Goal: Communication & Community: Share content

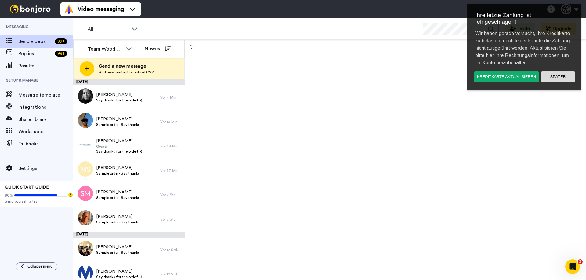
drag, startPoint x: 561, startPoint y: 77, endPoint x: 1025, endPoint y: 77, distance: 463.5
click at [561, 77] on button "Später" at bounding box center [558, 76] width 34 height 11
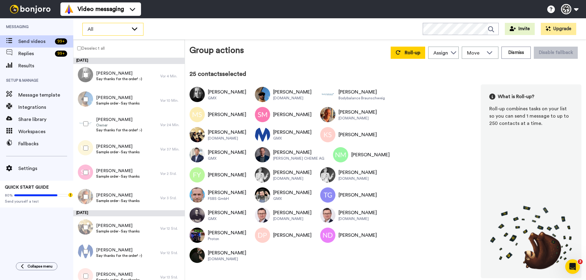
click at [127, 32] on span "All" at bounding box center [108, 29] width 41 height 7
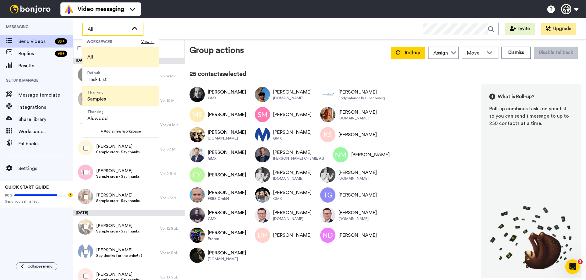
click at [104, 99] on span "Samples" at bounding box center [96, 98] width 19 height 7
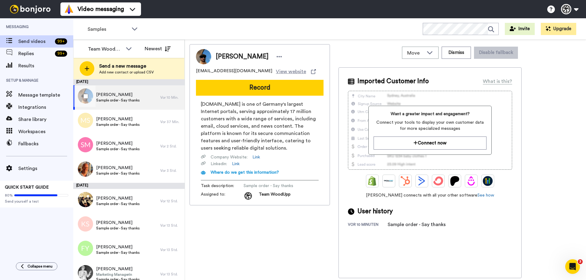
click at [82, 95] on div at bounding box center [85, 96] width 22 height 21
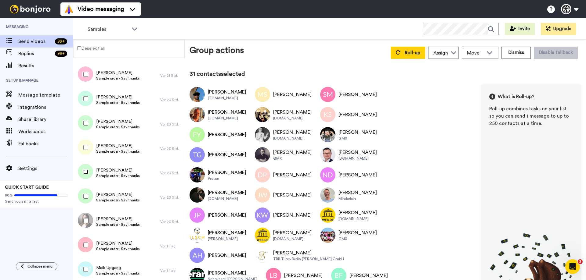
scroll to position [671, 0]
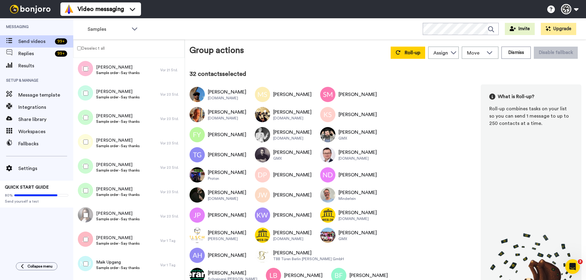
click at [87, 212] on div at bounding box center [85, 215] width 22 height 21
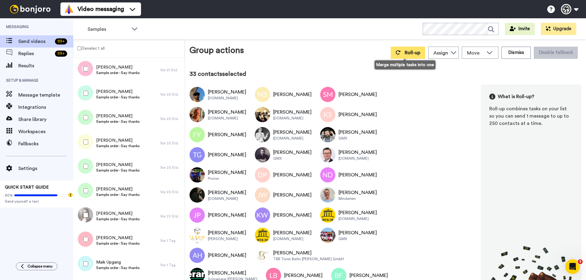
click at [419, 52] on button "Roll-up" at bounding box center [408, 53] width 34 height 12
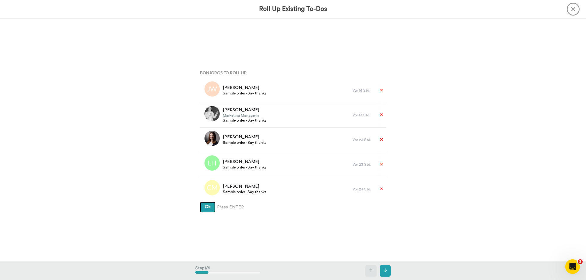
click at [211, 209] on button "Ok" at bounding box center [208, 207] width 16 height 11
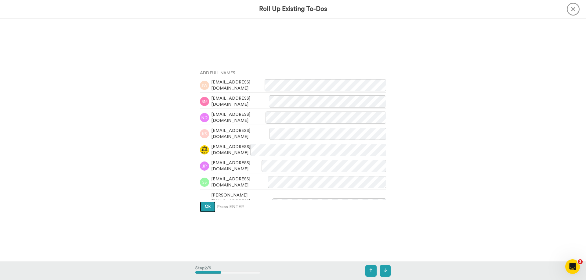
click at [208, 210] on button "Ok" at bounding box center [208, 207] width 16 height 11
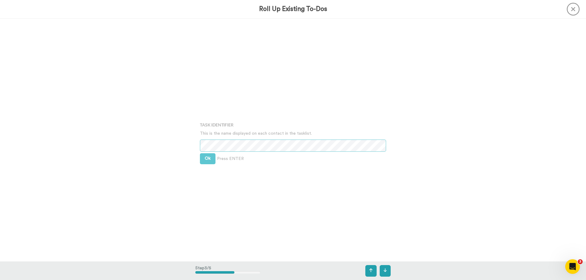
scroll to position [487, 0]
click at [203, 158] on button "Ok" at bounding box center [208, 157] width 16 height 11
click at [202, 142] on div "Team WoodUpp" at bounding box center [282, 139] width 162 height 9
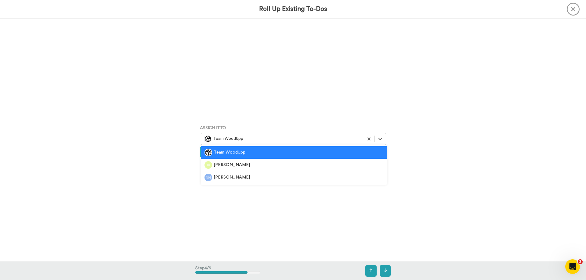
click at [172, 145] on div "Bonjoros To Roll Up Janine Wintzen Sample order - Say thanks Vor 16 Std. Ines L…" at bounding box center [293, 140] width 586 height 243
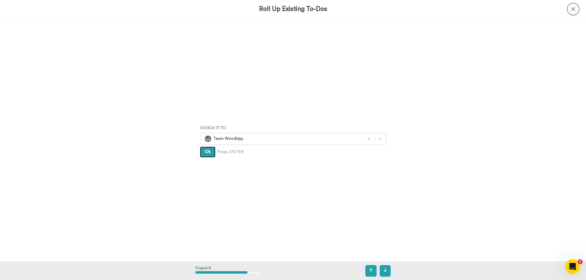
click at [203, 152] on button "Ok" at bounding box center [208, 152] width 16 height 11
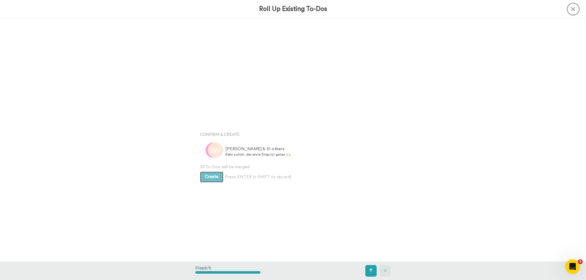
scroll to position [973, 0]
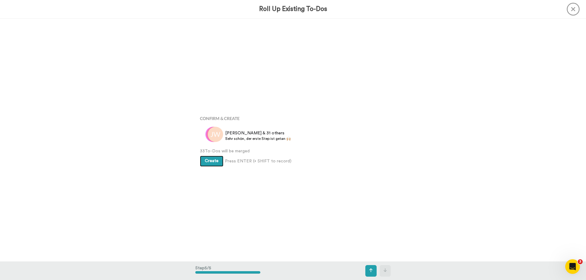
click at [207, 159] on span "Create" at bounding box center [212, 161] width 14 height 4
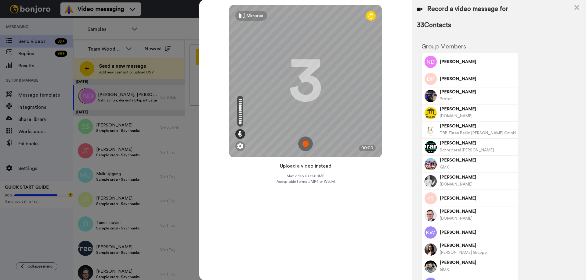
click at [307, 167] on button "Upload a video instead" at bounding box center [305, 166] width 55 height 8
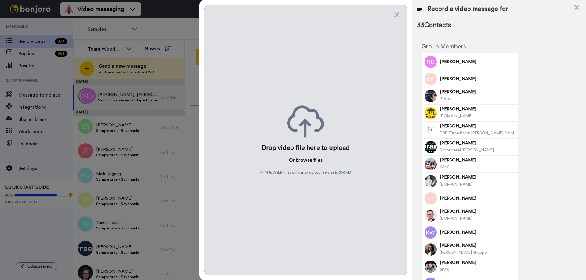
click at [302, 162] on button "browse" at bounding box center [304, 160] width 16 height 7
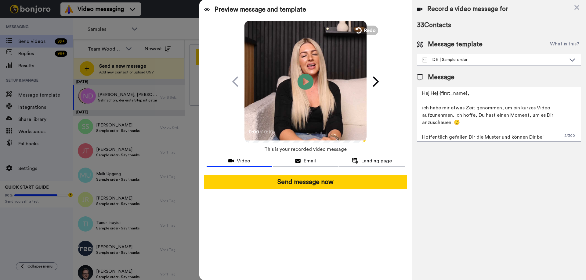
click at [301, 85] on icon at bounding box center [305, 82] width 16 height 16
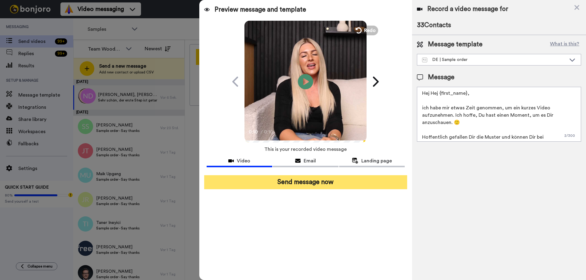
click at [290, 184] on button "Send message now" at bounding box center [305, 182] width 203 height 14
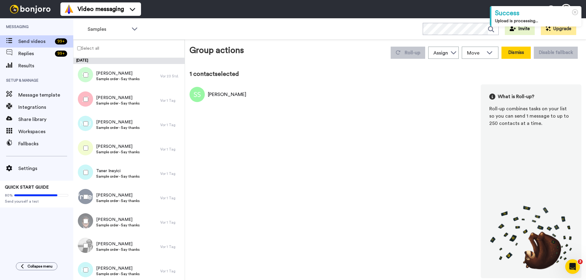
click at [526, 52] on button "Dismiss" at bounding box center [515, 53] width 29 height 12
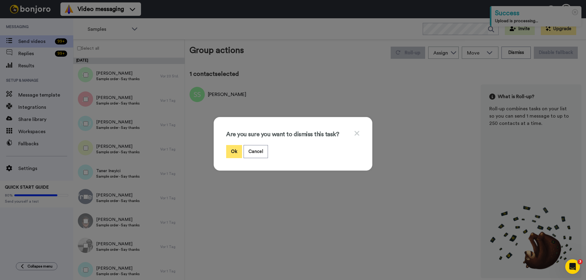
click at [227, 153] on button "Ok" at bounding box center [234, 151] width 16 height 13
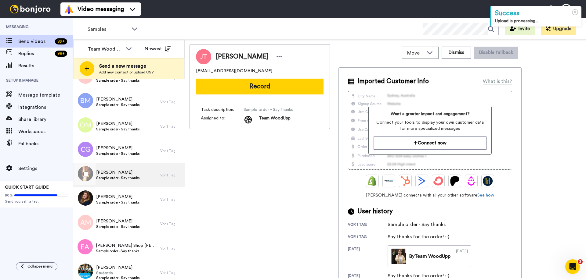
scroll to position [421, 0]
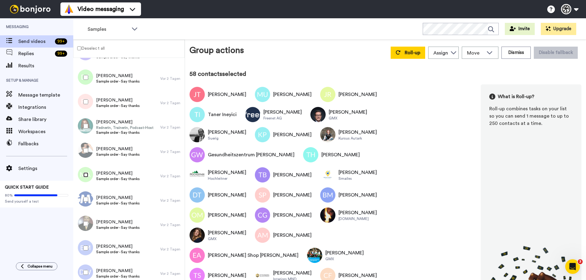
scroll to position [1312, 0]
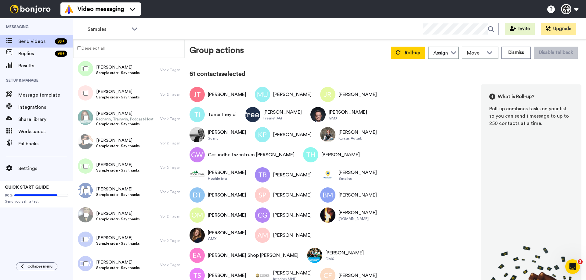
click at [83, 262] on div at bounding box center [85, 264] width 22 height 21
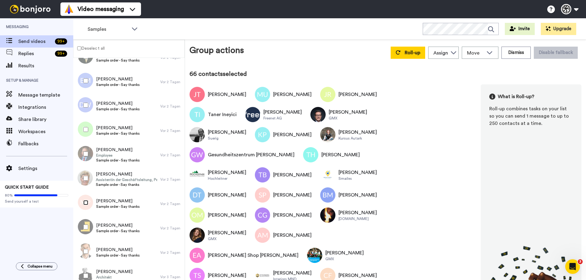
scroll to position [1480, 0]
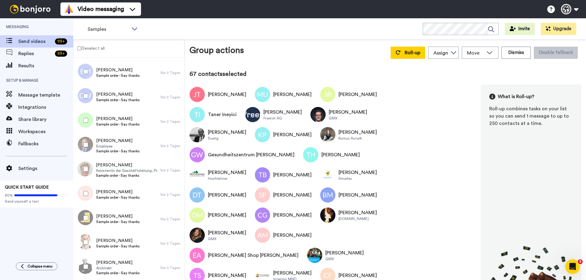
click at [85, 245] on div at bounding box center [85, 242] width 22 height 21
click at [416, 62] on body "Success Upload is processing... Video messaging Switch to Video messaging Testi…" at bounding box center [293, 140] width 586 height 280
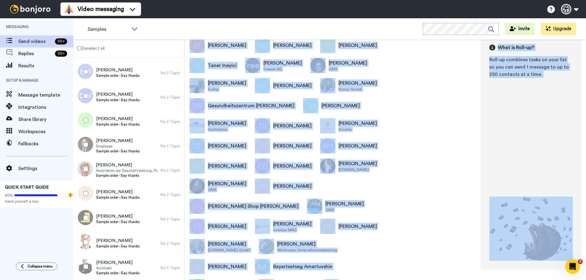
scroll to position [0, 0]
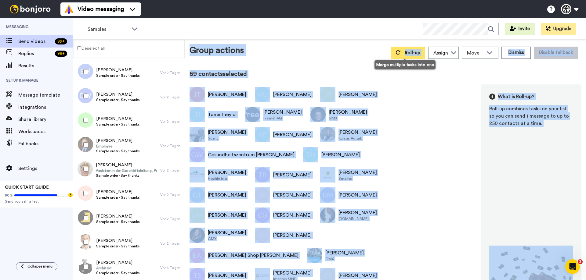
click at [411, 53] on span "Roll-up" at bounding box center [413, 52] width 16 height 5
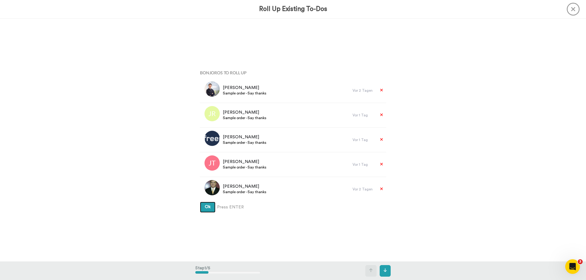
click at [205, 207] on span "Ok" at bounding box center [208, 207] width 6 height 4
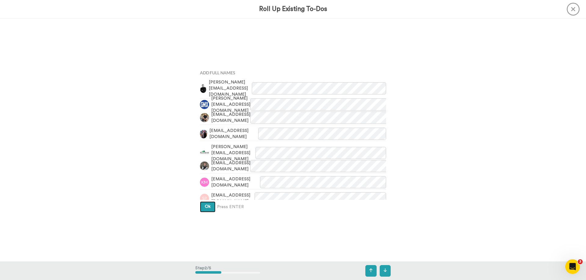
click at [205, 211] on button "Ok" at bounding box center [208, 207] width 16 height 11
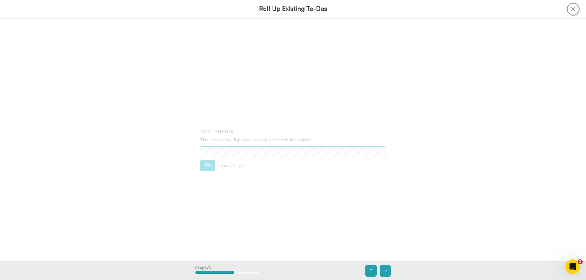
scroll to position [487, 0]
click at [206, 159] on button "Ok" at bounding box center [208, 157] width 16 height 11
click at [209, 149] on button "Ok" at bounding box center [208, 152] width 16 height 11
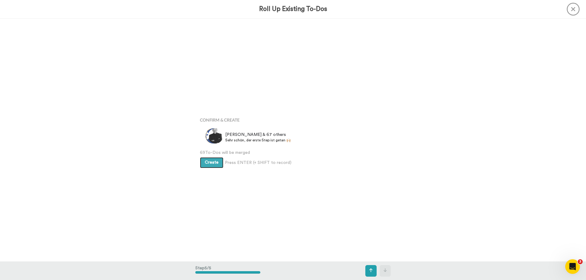
scroll to position [973, 0]
click at [207, 161] on span "Create" at bounding box center [212, 161] width 14 height 4
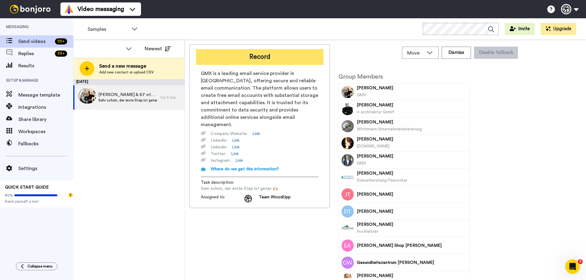
click at [257, 57] on button "Record" at bounding box center [260, 57] width 128 height 16
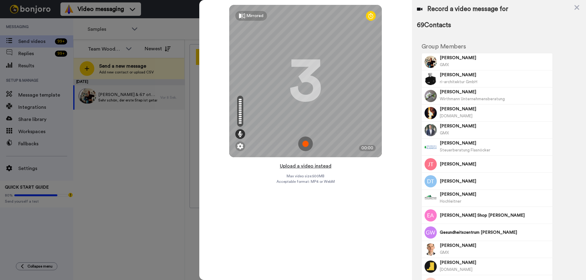
click at [324, 167] on button "Upload a video instead" at bounding box center [305, 166] width 55 height 8
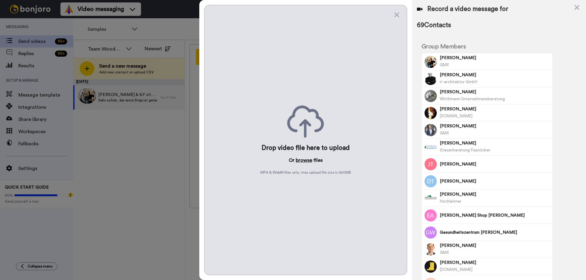
click at [299, 158] on button "browse" at bounding box center [304, 160] width 16 height 7
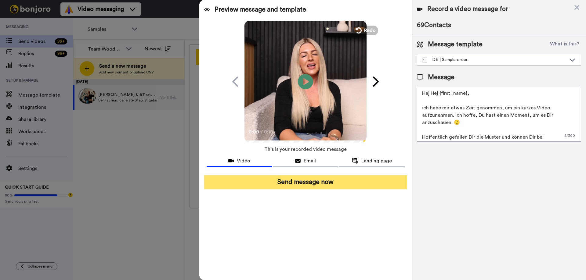
click at [352, 183] on button "Send message now" at bounding box center [305, 182] width 203 height 14
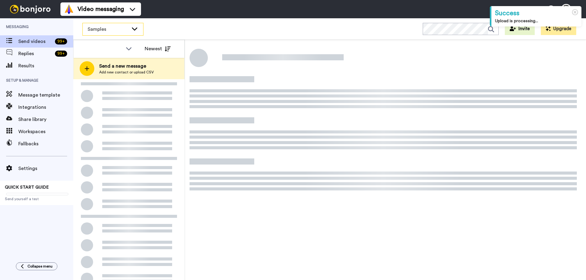
click at [124, 29] on span "Samples" at bounding box center [108, 29] width 41 height 7
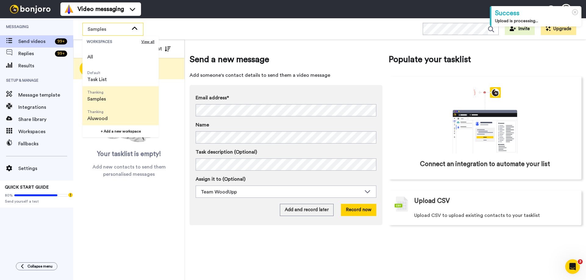
scroll to position [20, 0]
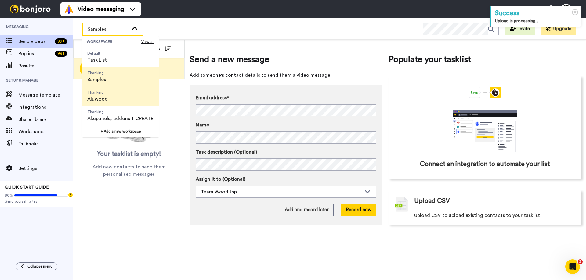
click at [117, 114] on span "Thanking [PERSON_NAME], addons + CREATE" at bounding box center [120, 116] width 76 height 20
